Goal: Task Accomplishment & Management: Manage account settings

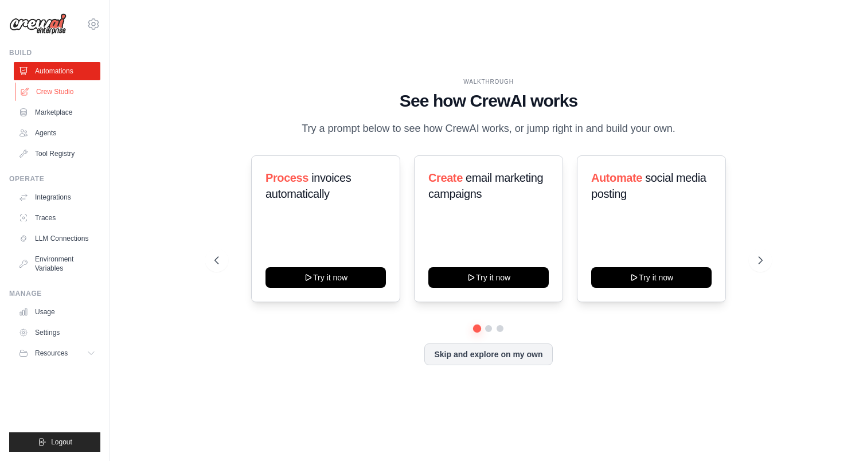
click at [50, 91] on link "Crew Studio" at bounding box center [58, 92] width 87 height 18
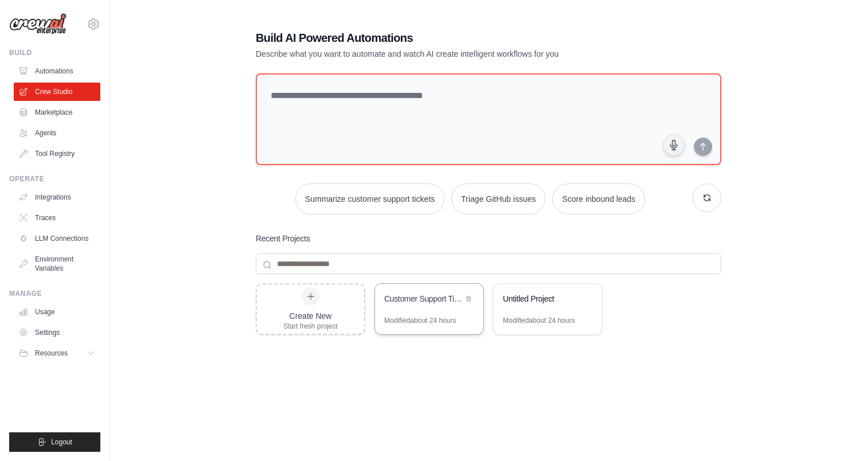
click at [432, 316] on div "Modified about 24 hours" at bounding box center [420, 320] width 72 height 9
click at [52, 330] on link "Settings" at bounding box center [58, 332] width 87 height 18
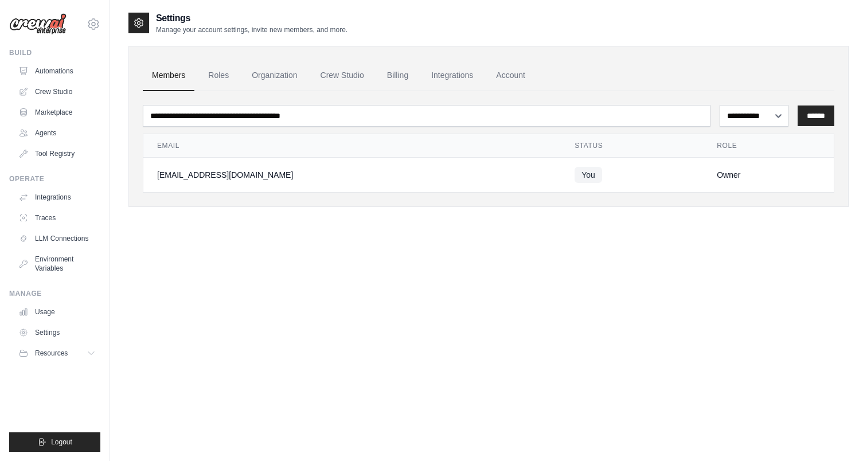
drag, startPoint x: 472, startPoint y: 152, endPoint x: 446, endPoint y: 158, distance: 25.7
click at [444, 154] on th "Email" at bounding box center [351, 145] width 417 height 23
click at [356, 77] on link "Crew Studio" at bounding box center [342, 75] width 62 height 31
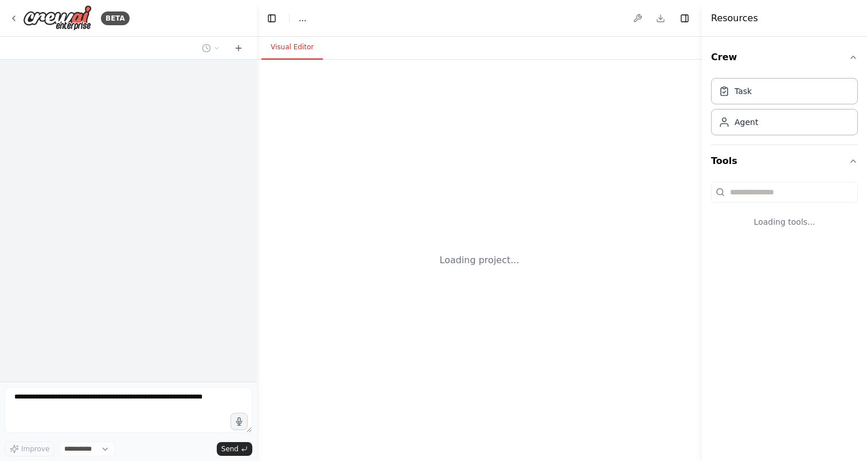
select select "****"
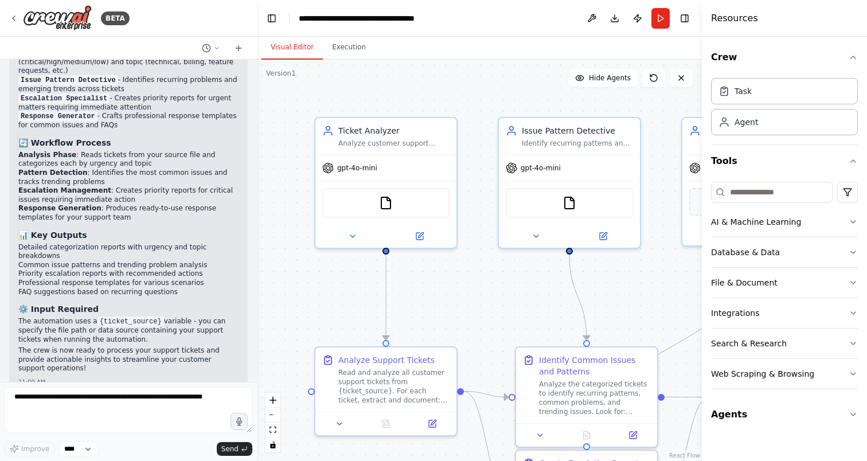
scroll to position [1249, 0]
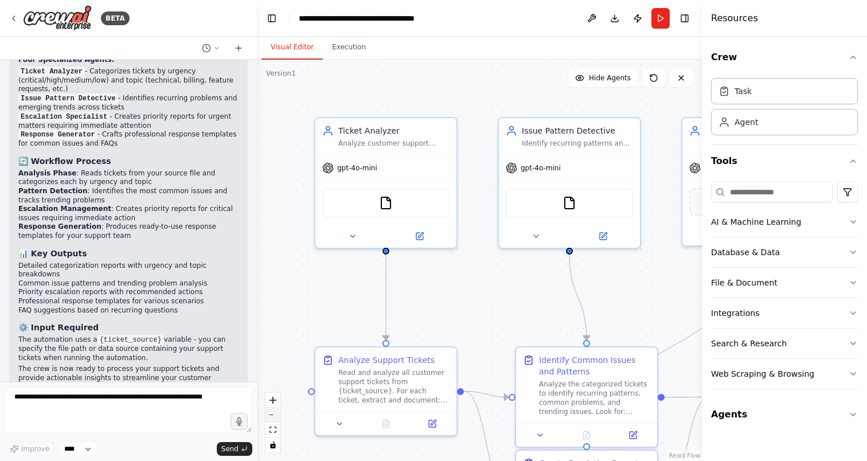
click at [272, 418] on button "zoom out" at bounding box center [272, 415] width 15 height 15
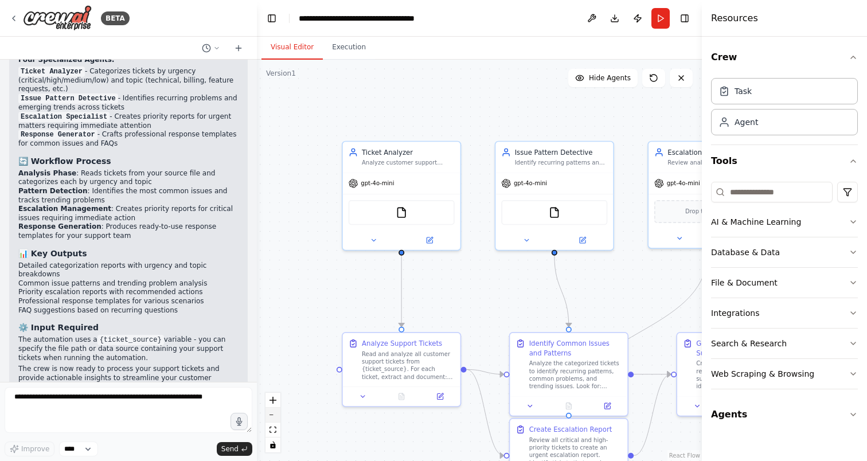
click at [272, 418] on button "zoom out" at bounding box center [272, 415] width 15 height 15
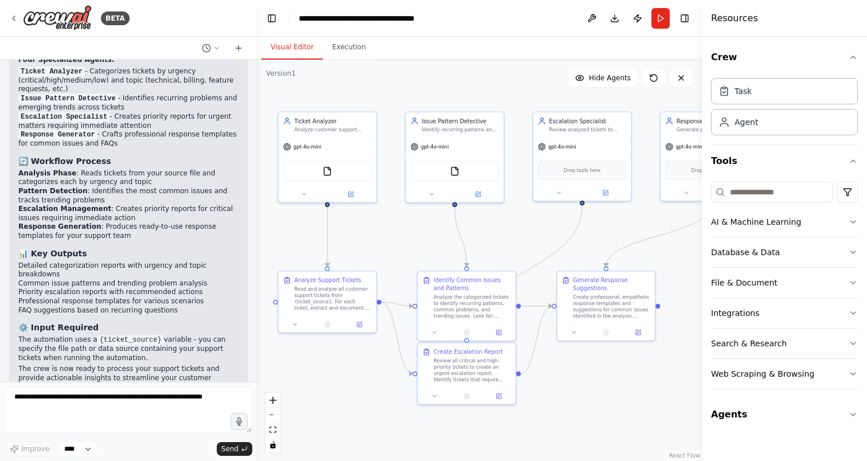
drag, startPoint x: 328, startPoint y: 312, endPoint x: 241, endPoint y: 263, distance: 100.1
click at [241, 263] on div "BETA Create a crew that automatically reads through customer support tickets, c…" at bounding box center [433, 230] width 867 height 461
click at [278, 400] on button "zoom in" at bounding box center [272, 400] width 15 height 15
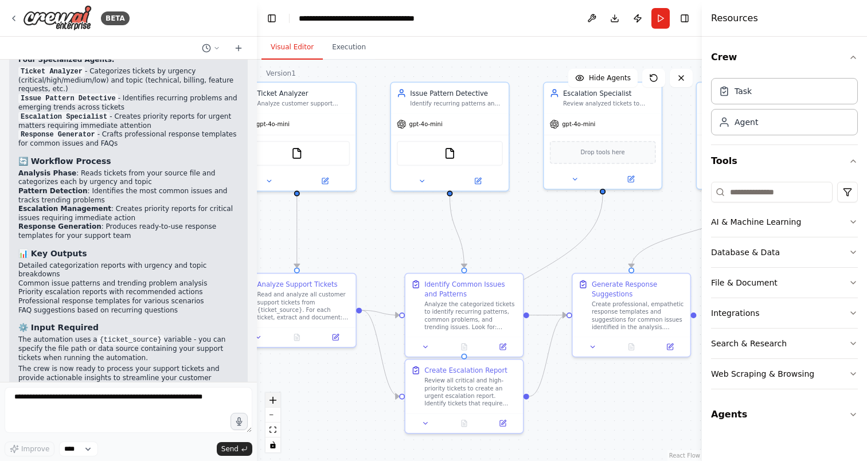
click at [278, 400] on button "zoom in" at bounding box center [272, 400] width 15 height 15
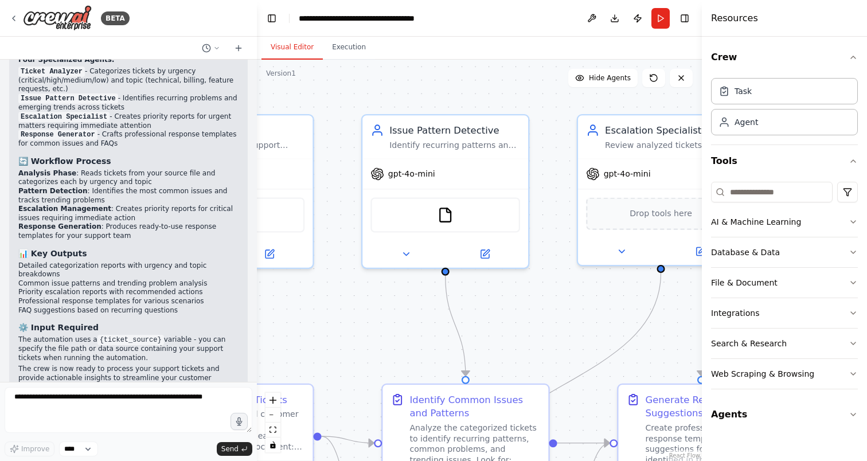
drag, startPoint x: 429, startPoint y: 228, endPoint x: 428, endPoint y: 327, distance: 99.7
click at [428, 327] on div ".deletable-edge-delete-btn { width: 20px; height: 20px; border: 0px solid #ffff…" at bounding box center [479, 260] width 445 height 401
click at [482, 257] on button at bounding box center [484, 251] width 76 height 16
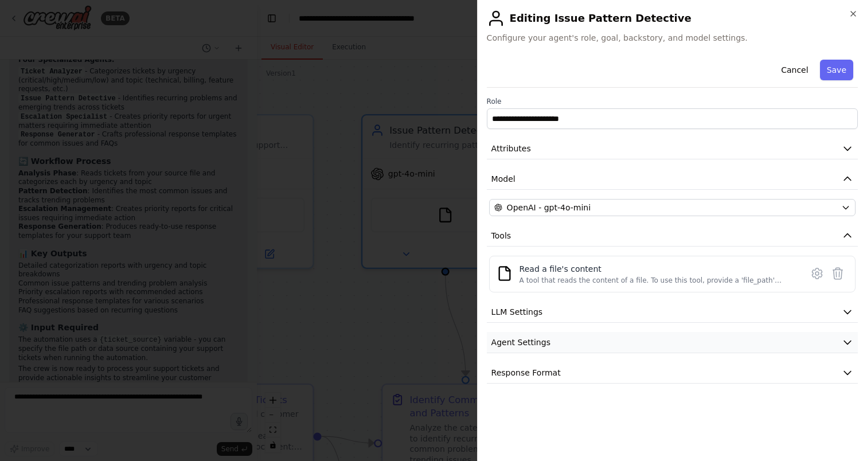
click at [845, 334] on button "Agent Settings" at bounding box center [672, 342] width 371 height 21
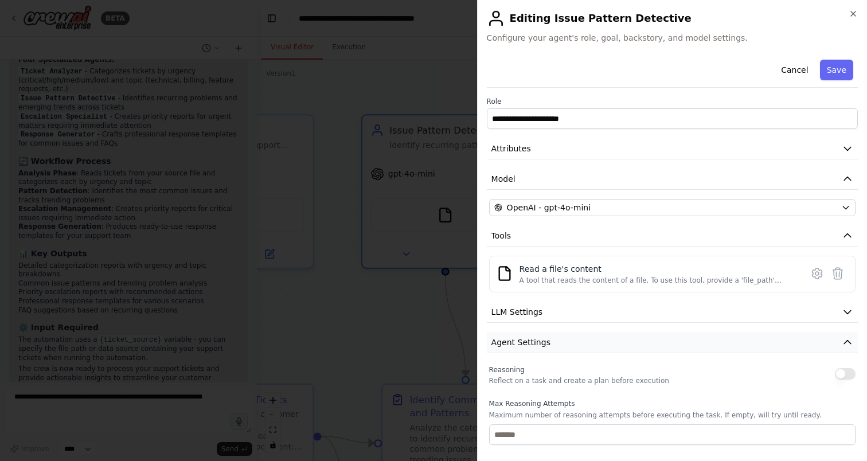
click at [845, 334] on button "Agent Settings" at bounding box center [672, 342] width 371 height 21
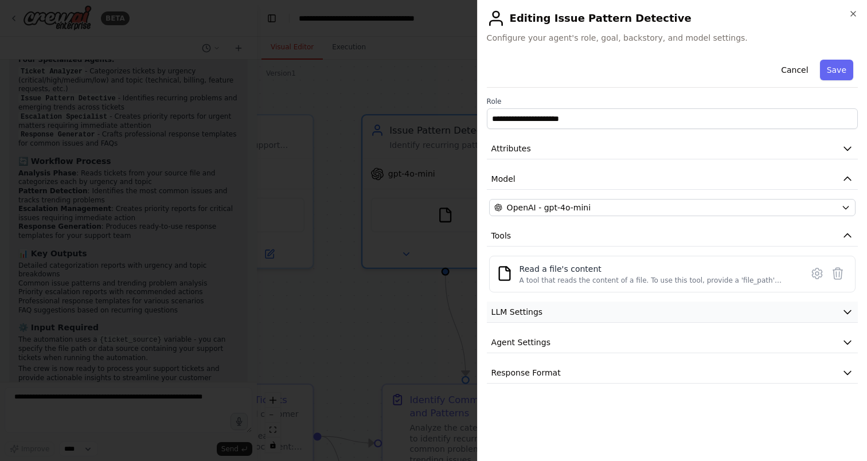
click at [845, 312] on icon "button" at bounding box center [846, 311] width 11 height 11
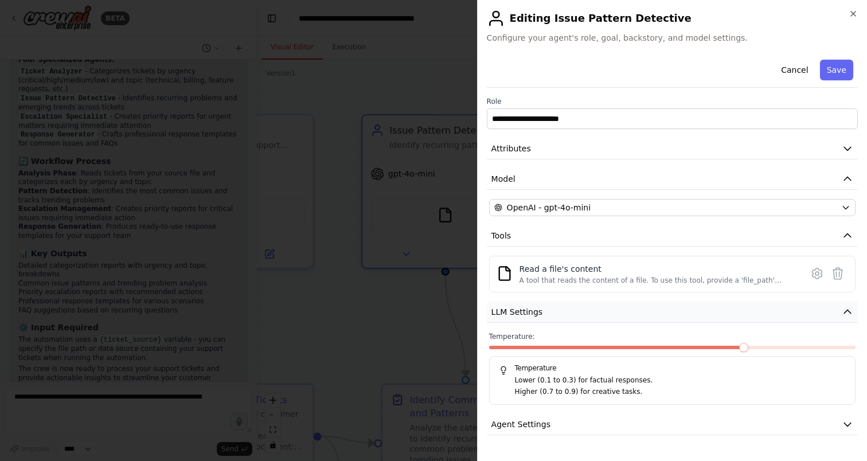
click at [845, 312] on icon "button" at bounding box center [846, 311] width 11 height 11
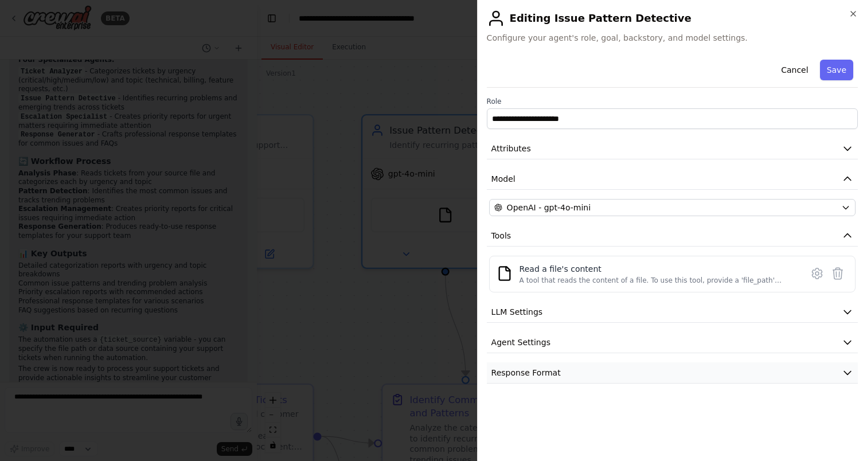
click at [618, 365] on button "Response Format" at bounding box center [672, 372] width 371 height 21
click at [699, 312] on button "LLM Settings" at bounding box center [672, 311] width 371 height 21
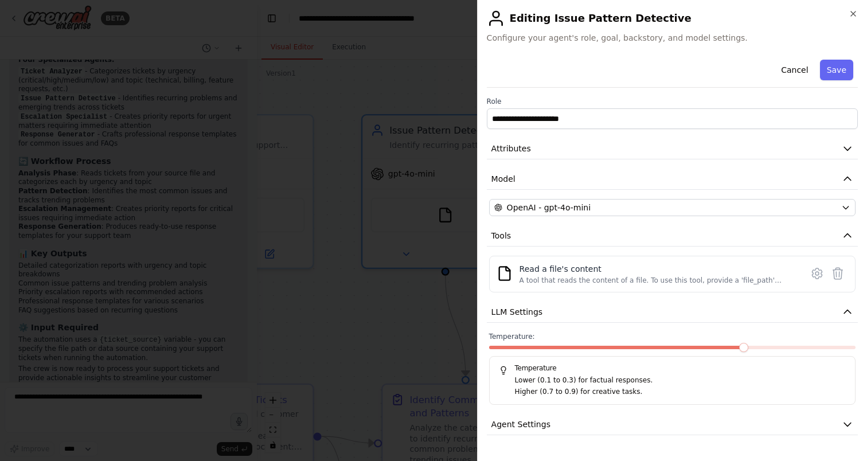
scroll to position [23, 0]
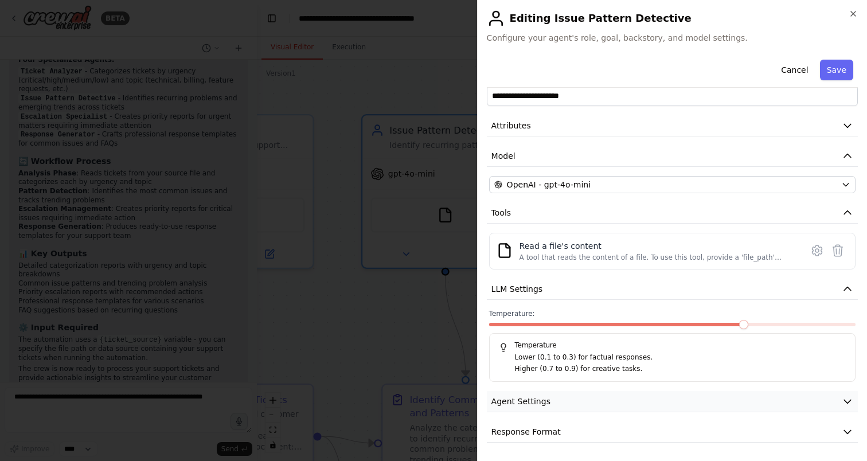
click at [620, 408] on button "Agent Settings" at bounding box center [672, 401] width 371 height 21
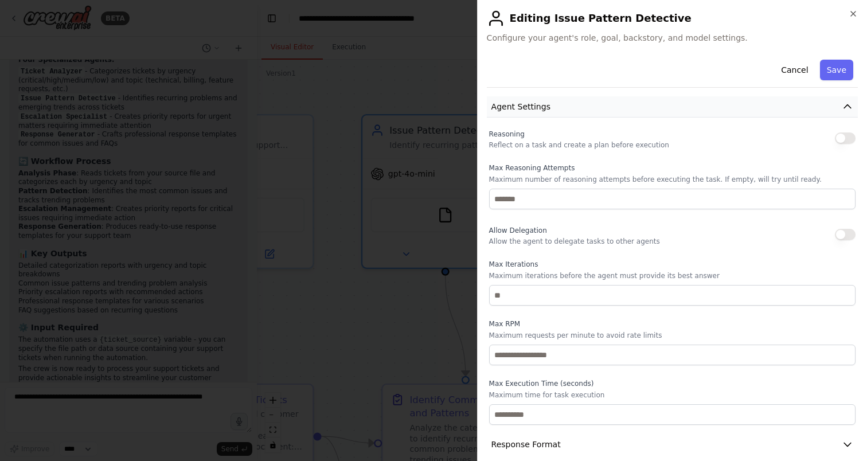
scroll to position [330, 0]
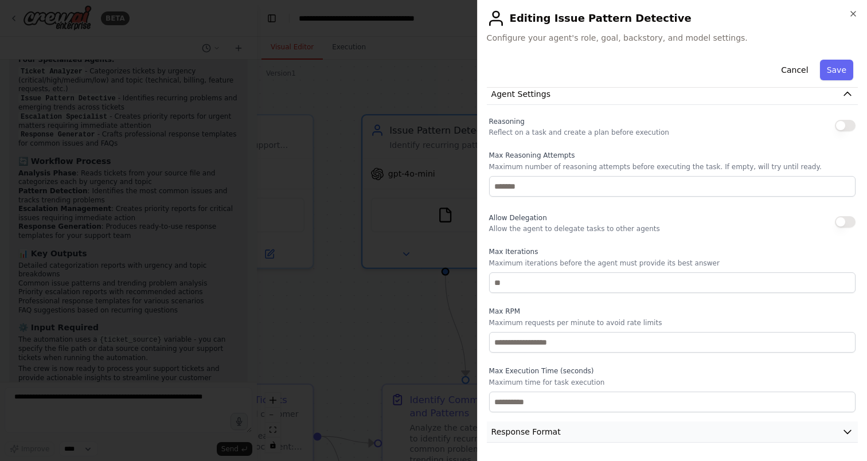
click at [570, 437] on button "Response Format" at bounding box center [672, 431] width 371 height 21
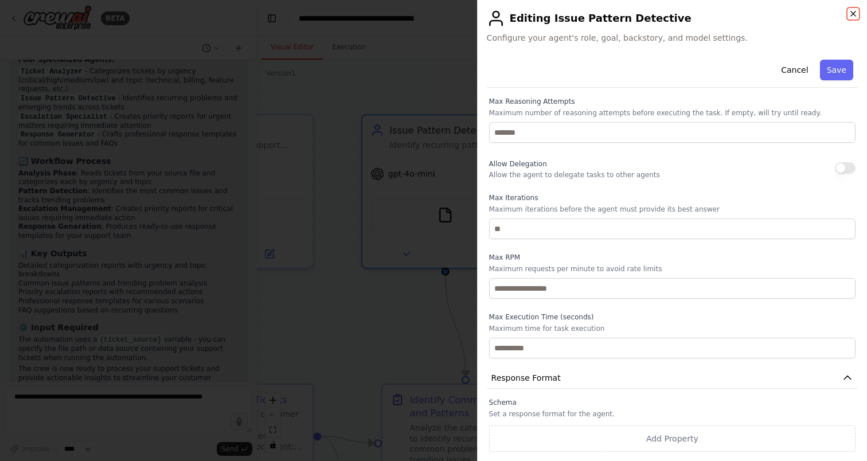
click at [857, 11] on icon "button" at bounding box center [852, 13] width 9 height 9
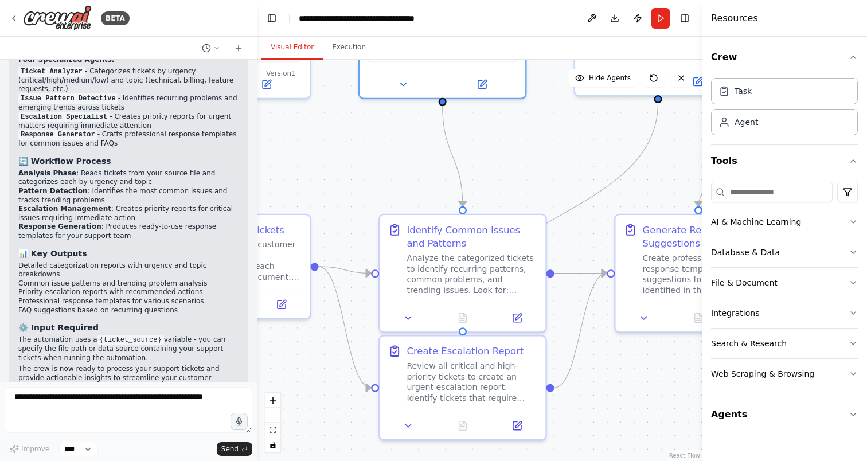
drag, startPoint x: 417, startPoint y: 335, endPoint x: 414, endPoint y: 165, distance: 169.7
click at [414, 165] on div ".deletable-edge-delete-btn { width: 20px; height: 20px; border: 0px solid #ffff…" at bounding box center [479, 260] width 445 height 401
click at [516, 315] on icon at bounding box center [518, 314] width 6 height 6
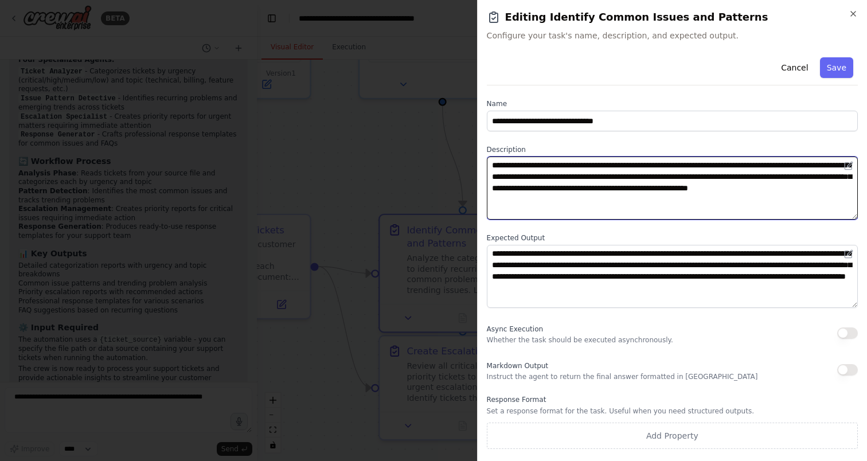
click at [570, 185] on textarea "**********" at bounding box center [672, 187] width 371 height 63
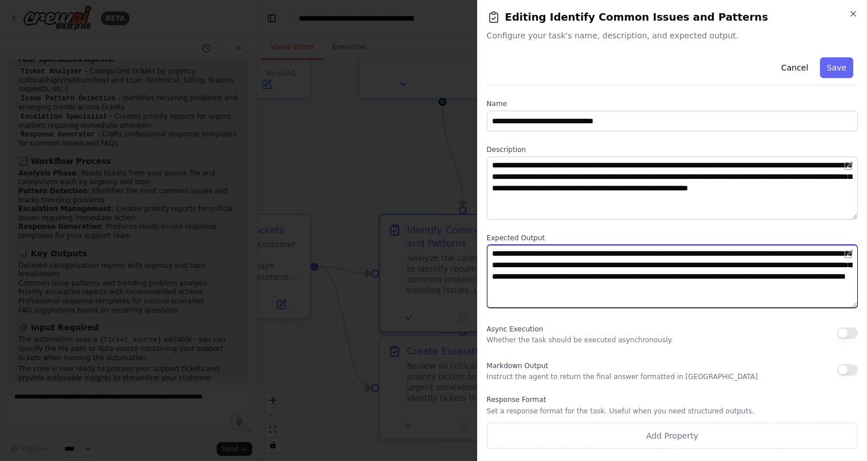
click at [540, 267] on textarea "**********" at bounding box center [672, 276] width 371 height 63
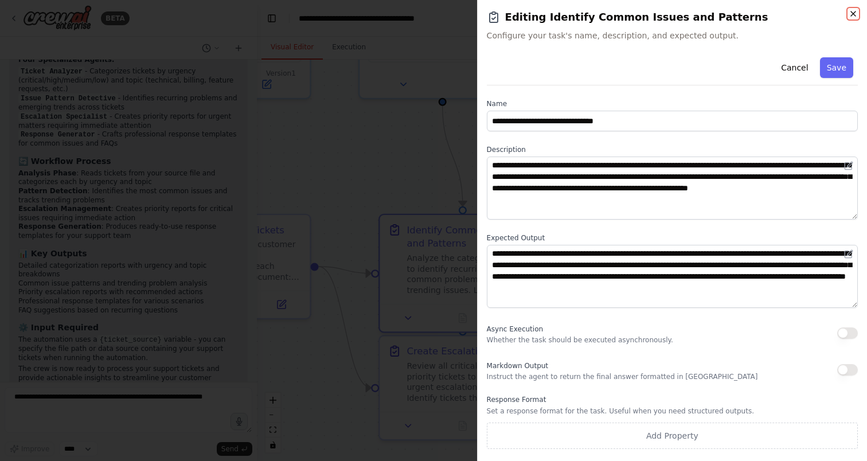
click at [851, 15] on icon "button" at bounding box center [852, 13] width 9 height 9
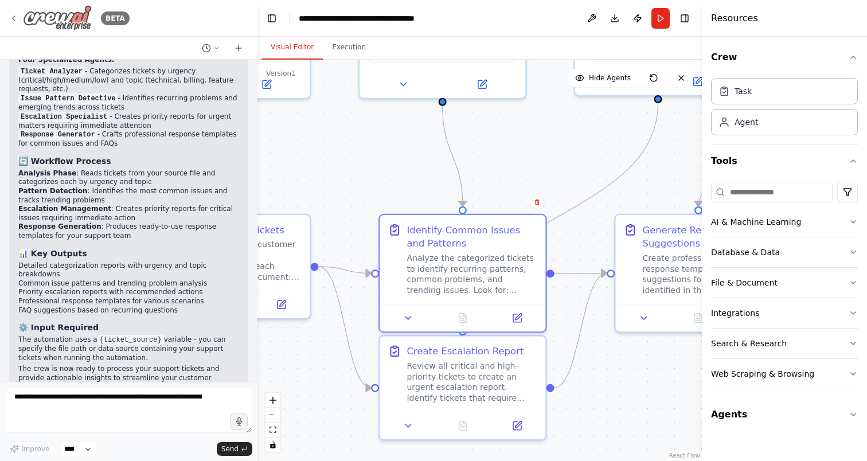
click at [11, 22] on div "BETA" at bounding box center [69, 18] width 120 height 26
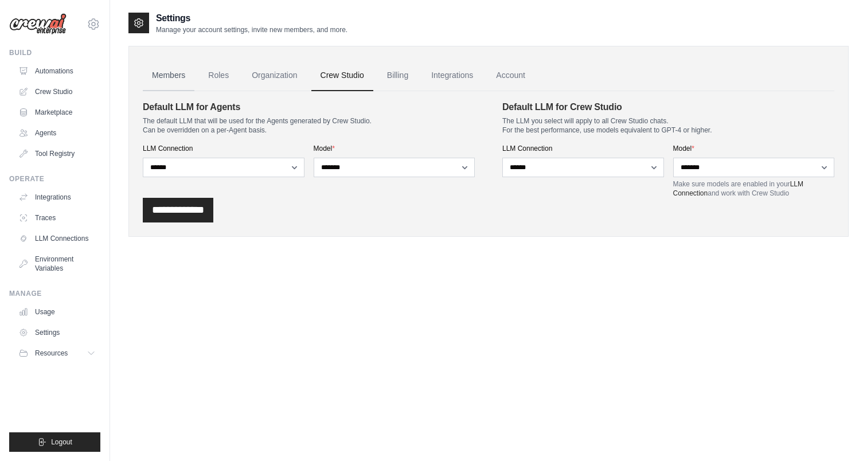
click at [163, 80] on link "Members" at bounding box center [169, 75] width 52 height 31
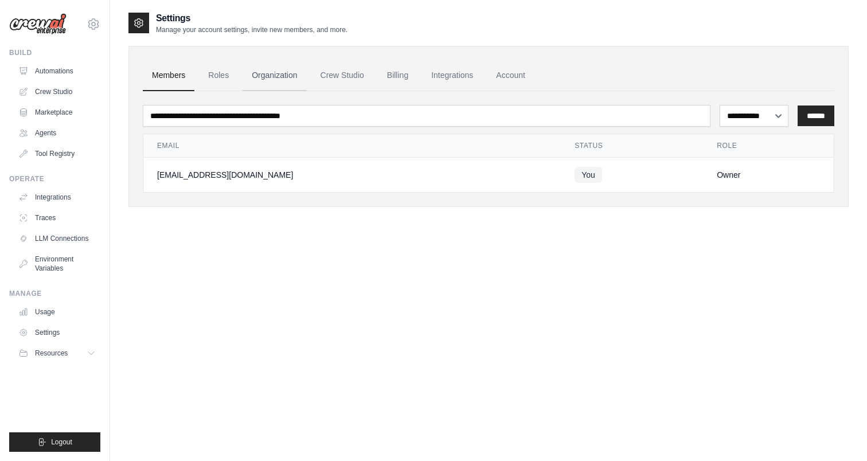
click at [287, 77] on link "Organization" at bounding box center [274, 75] width 64 height 31
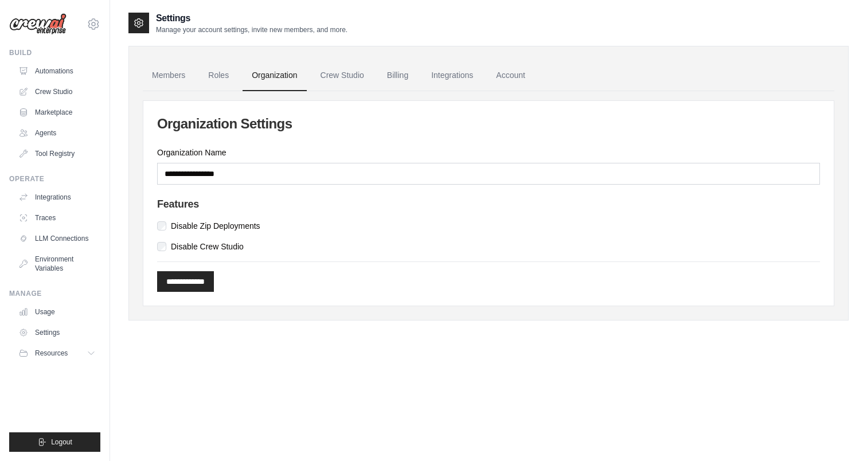
click at [340, 80] on link "Crew Studio" at bounding box center [342, 75] width 62 height 31
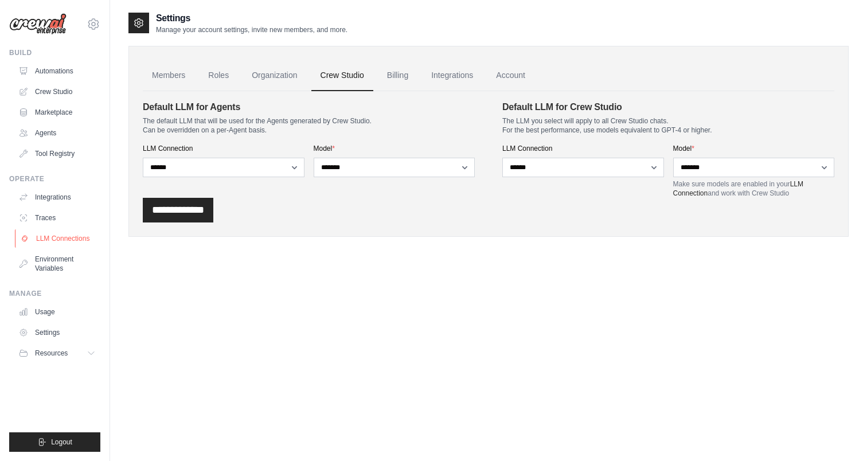
click at [58, 240] on link "LLM Connections" at bounding box center [58, 238] width 87 height 18
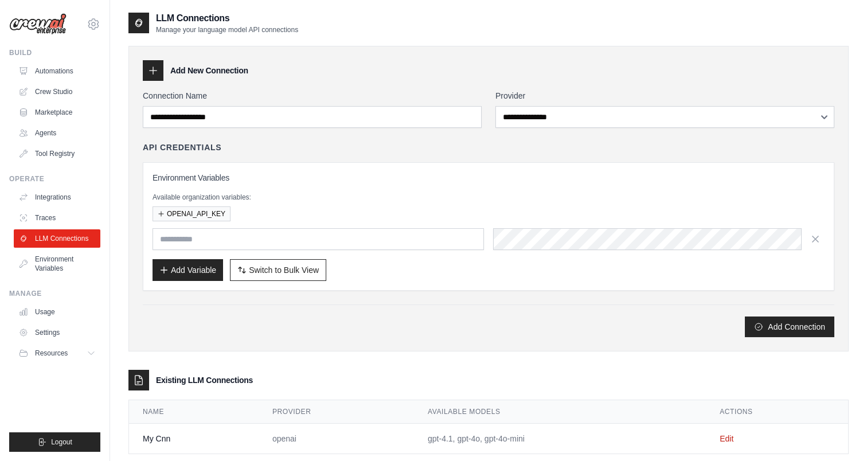
scroll to position [23, 0]
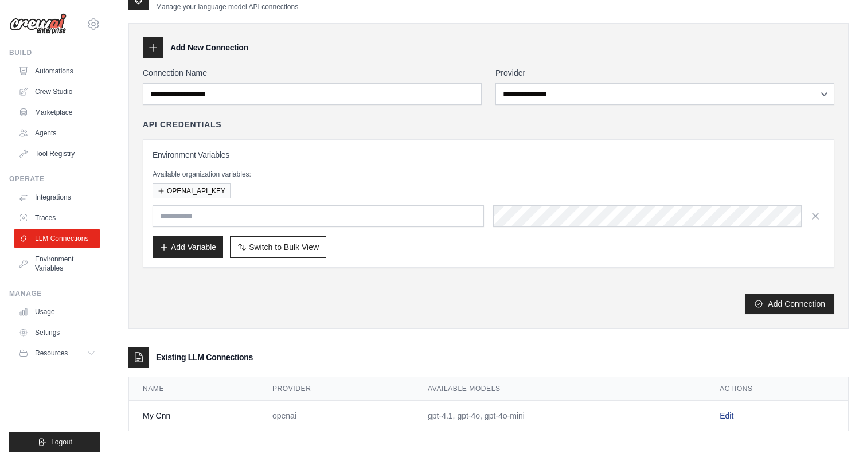
click at [724, 418] on link "Edit" at bounding box center [726, 415] width 14 height 9
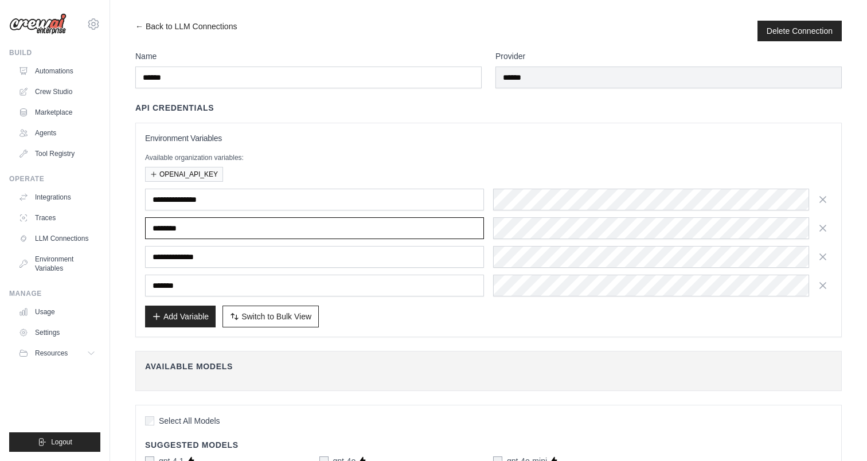
click at [186, 222] on input "********" at bounding box center [314, 228] width 339 height 22
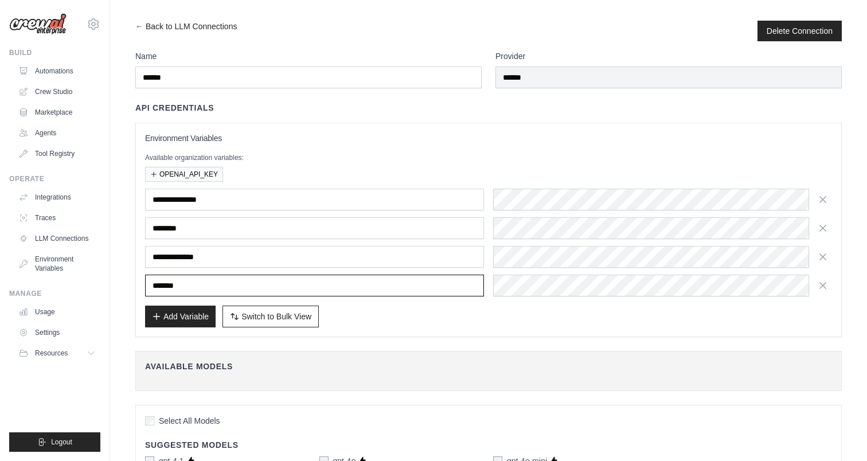
click at [175, 276] on input "*******" at bounding box center [314, 286] width 339 height 22
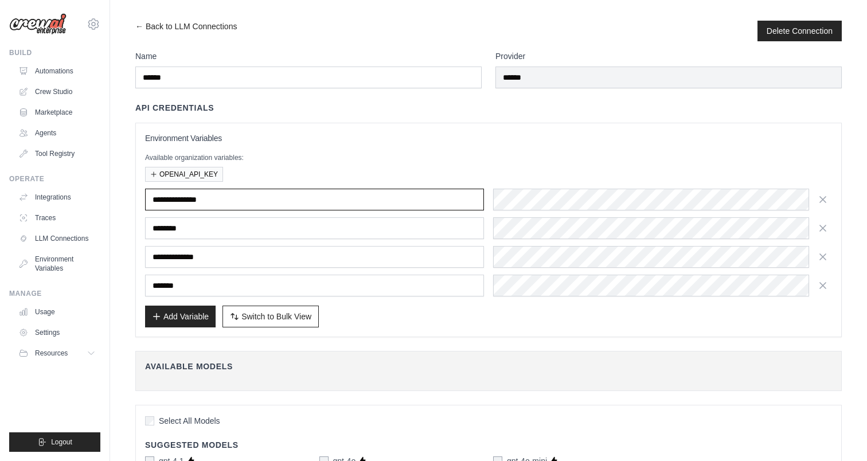
click at [190, 209] on input "**********" at bounding box center [314, 200] width 339 height 22
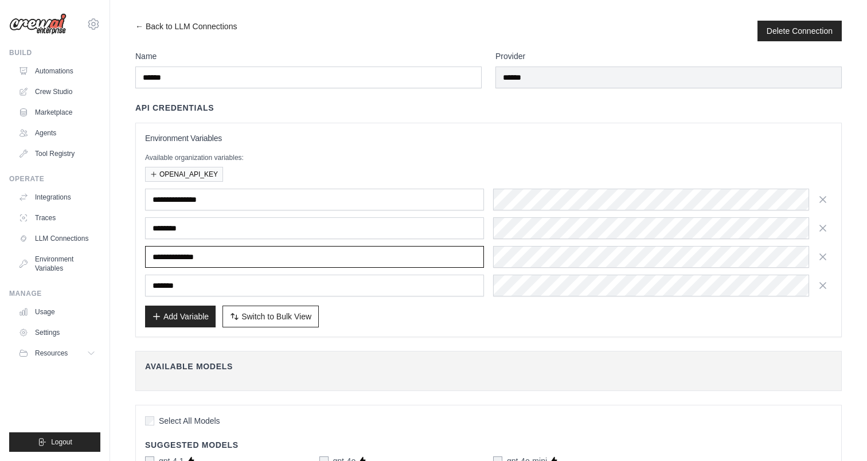
click at [193, 259] on input "**********" at bounding box center [314, 257] width 339 height 22
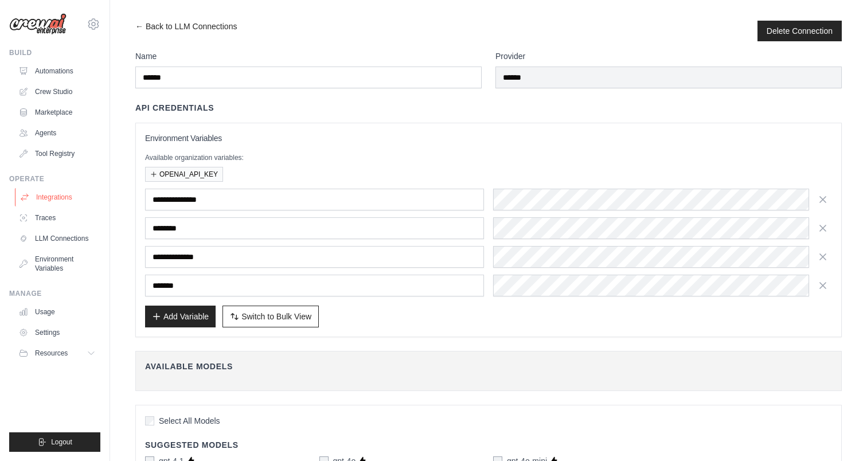
click at [52, 200] on link "Integrations" at bounding box center [58, 197] width 87 height 18
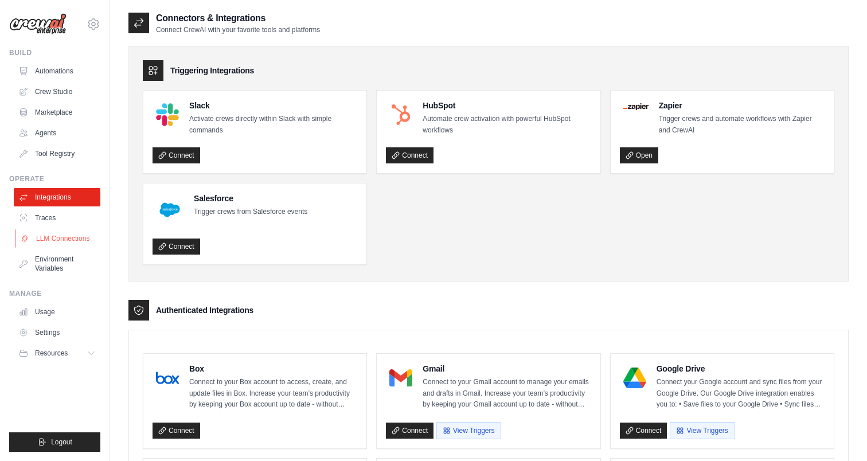
click at [65, 233] on link "LLM Connections" at bounding box center [58, 238] width 87 height 18
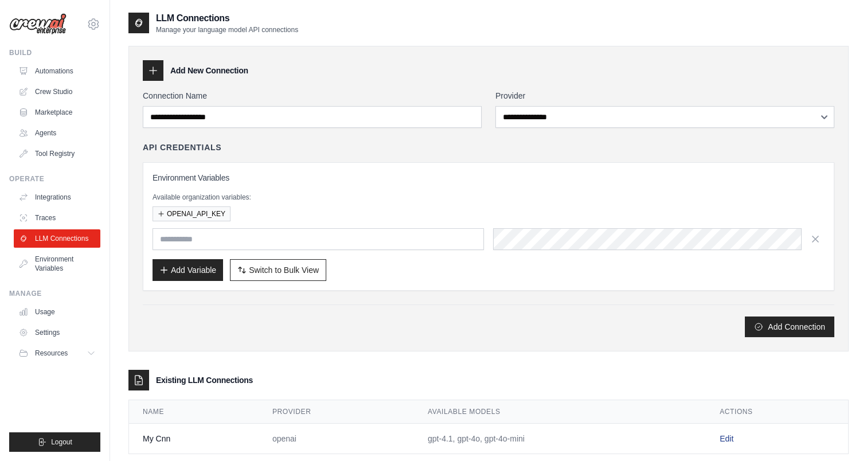
click at [730, 434] on link "Edit" at bounding box center [726, 438] width 14 height 9
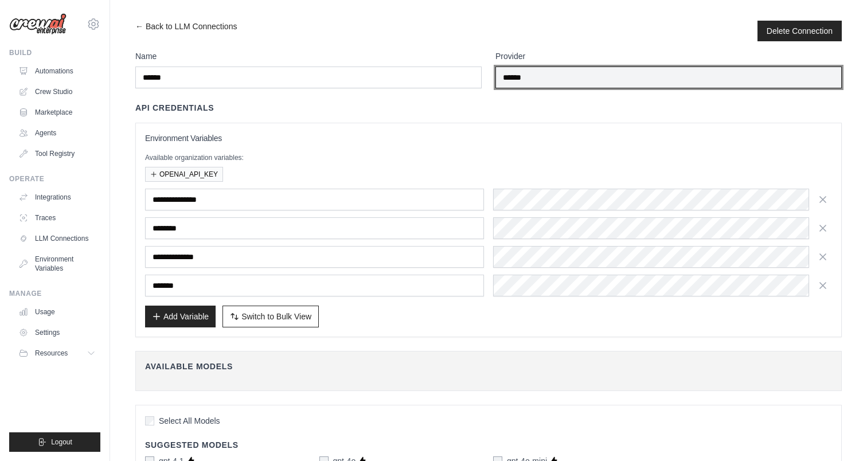
click at [757, 76] on input "******" at bounding box center [668, 77] width 346 height 22
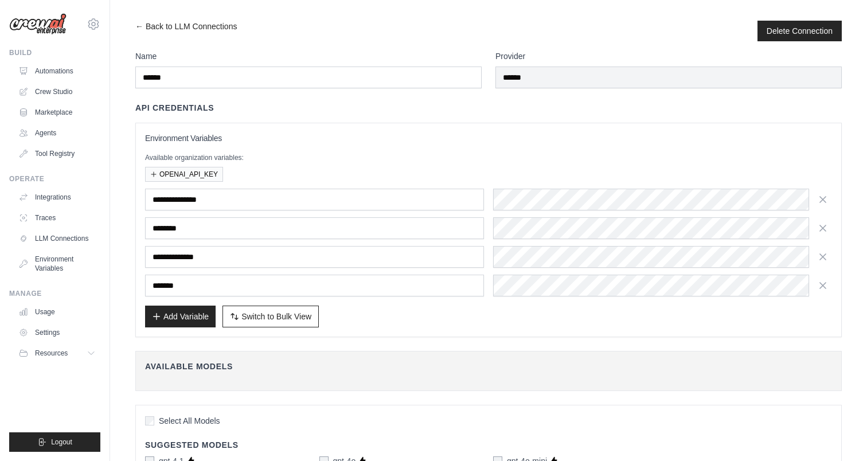
click at [505, 52] on label "Provider" at bounding box center [668, 55] width 346 height 11
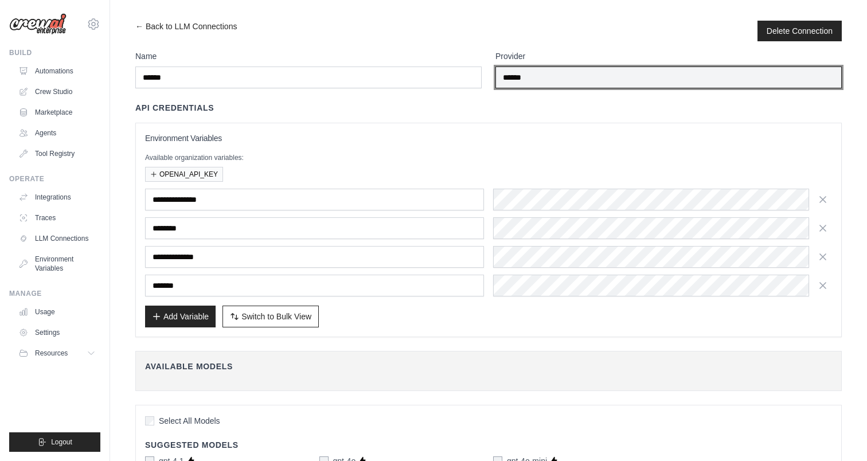
click at [505, 66] on input "******" at bounding box center [668, 77] width 346 height 22
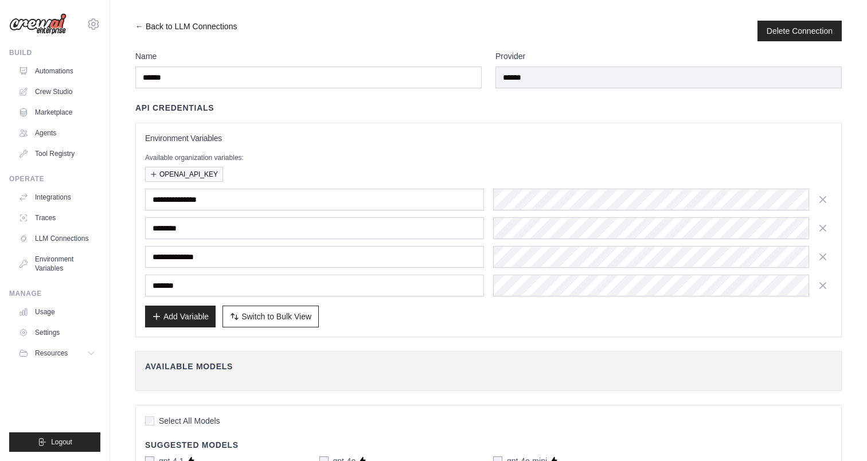
click at [138, 29] on link "← Back to LLM Connections" at bounding box center [185, 31] width 101 height 21
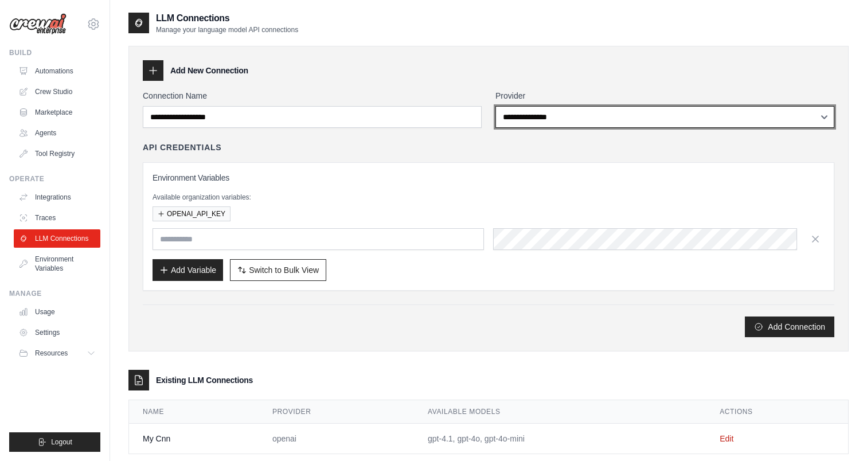
click at [583, 124] on select "**********" at bounding box center [664, 117] width 339 height 22
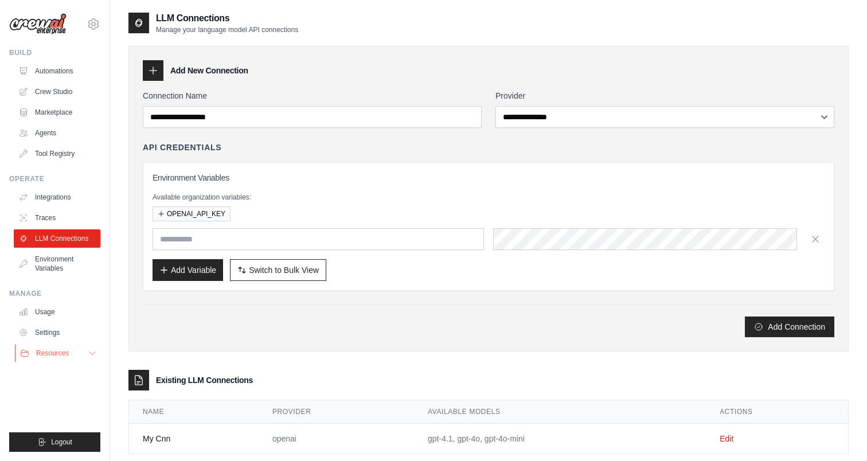
click at [65, 351] on span "Resources" at bounding box center [52, 352] width 33 height 9
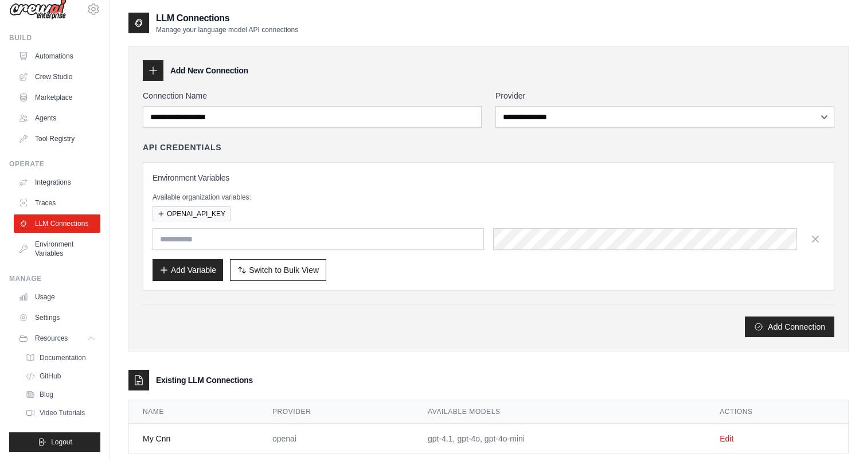
scroll to position [23, 0]
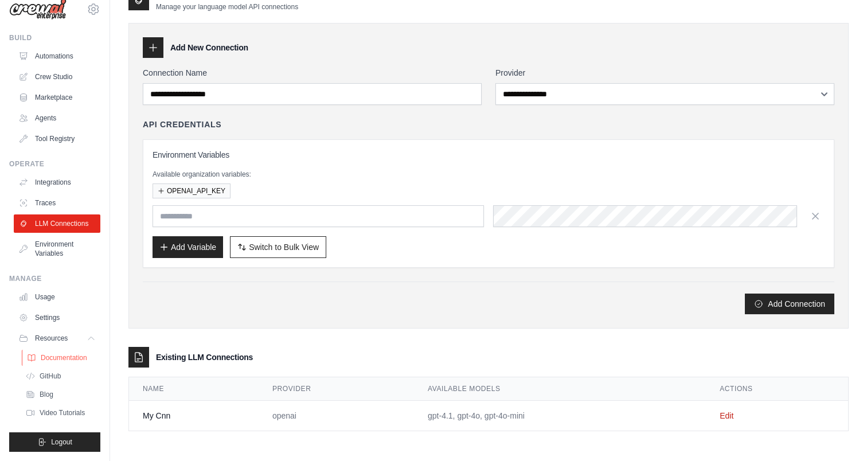
click at [66, 358] on span "Documentation" at bounding box center [64, 357] width 46 height 9
